Goal: Information Seeking & Learning: Understand process/instructions

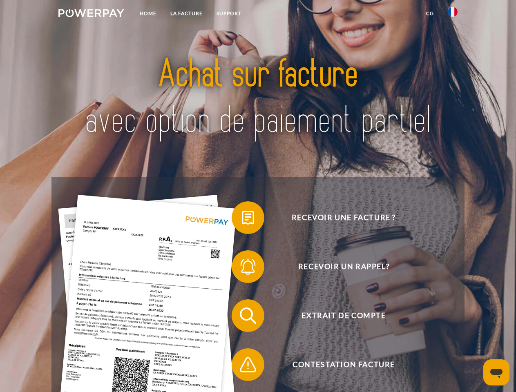
click at [91, 14] on img at bounding box center [91, 13] width 66 height 8
click at [452, 14] on img at bounding box center [453, 12] width 10 height 10
click at [430, 13] on link "CG" at bounding box center [430, 13] width 22 height 15
click at [242, 219] on span at bounding box center [235, 217] width 41 height 41
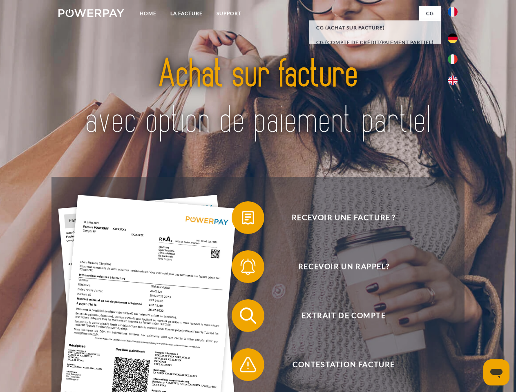
click at [242, 268] on span at bounding box center [235, 266] width 41 height 41
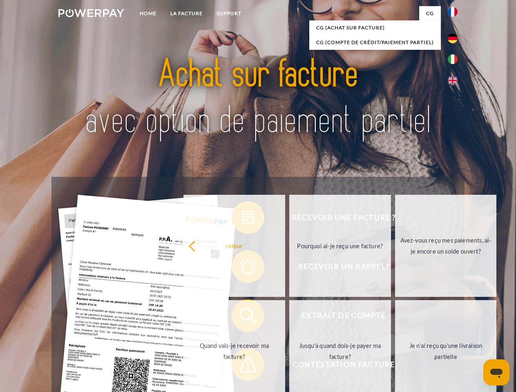
click at [289, 317] on link "Jusqu'à quand dois-je payer ma facture?" at bounding box center [340, 351] width 102 height 102
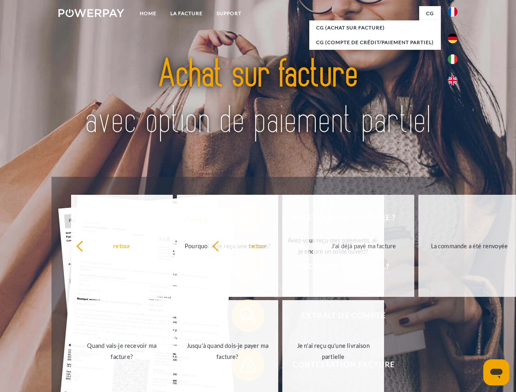
click at [242, 366] on span at bounding box center [235, 364] width 41 height 41
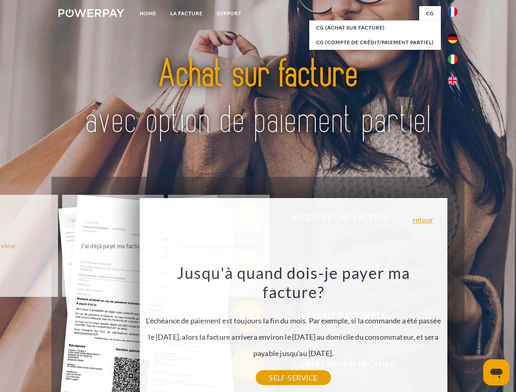
click at [496, 372] on icon "Ouvrir la fenêtre de messagerie" at bounding box center [496, 374] width 12 height 10
